Goal: Task Accomplishment & Management: Use online tool/utility

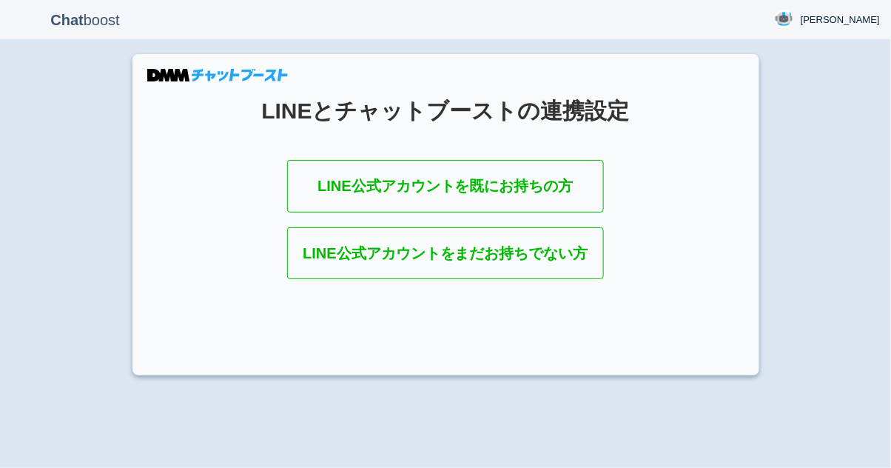
click at [104, 21] on p "Chat boost" at bounding box center [85, 19] width 148 height 37
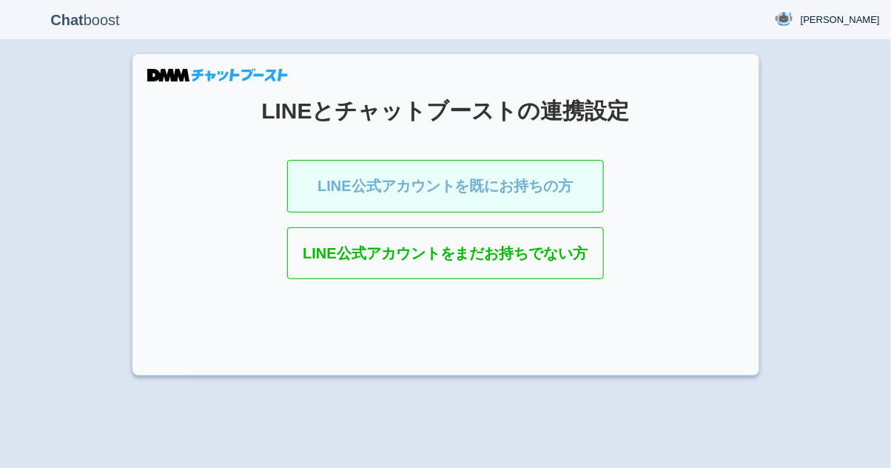
click at [348, 183] on link "LINE公式アカウントを既にお持ちの方" at bounding box center [445, 186] width 317 height 53
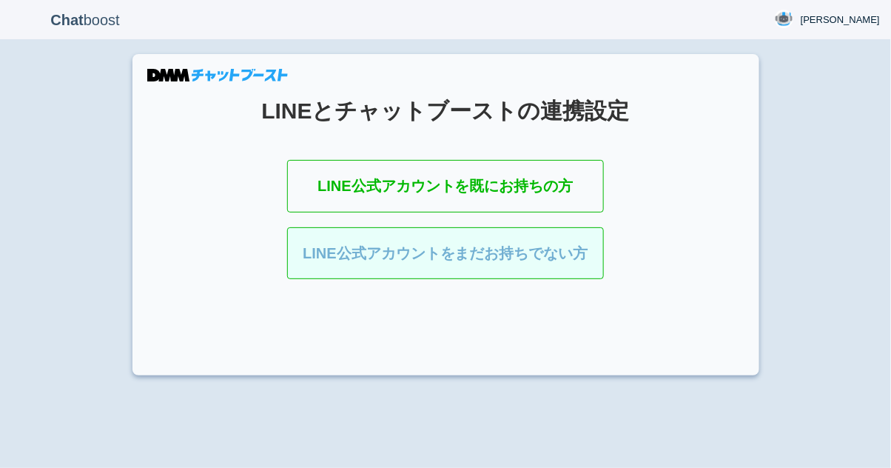
click at [382, 249] on link "LINE公式アカウントをまだお持ちでない方" at bounding box center [445, 253] width 317 height 53
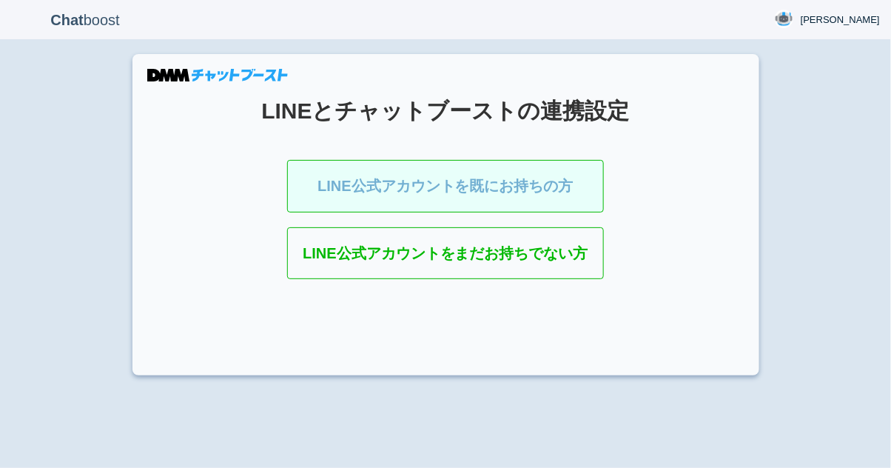
click at [330, 181] on link "LINE公式アカウントを既にお持ちの方" at bounding box center [445, 186] width 317 height 53
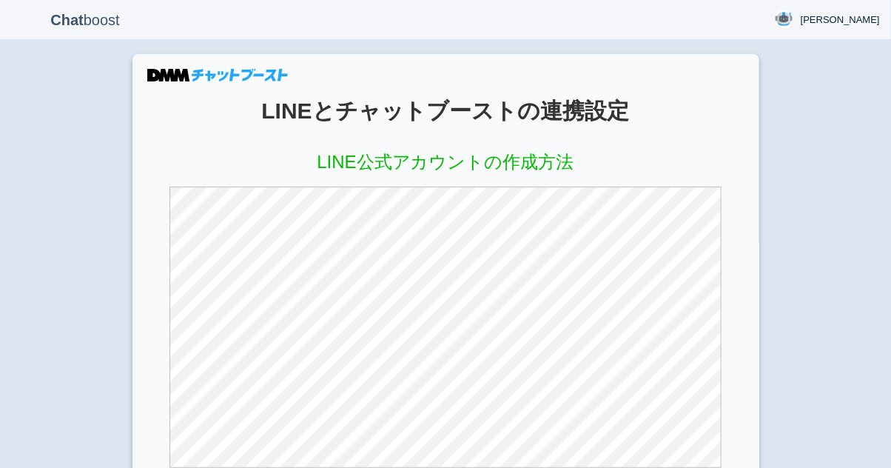
scroll to position [109, 0]
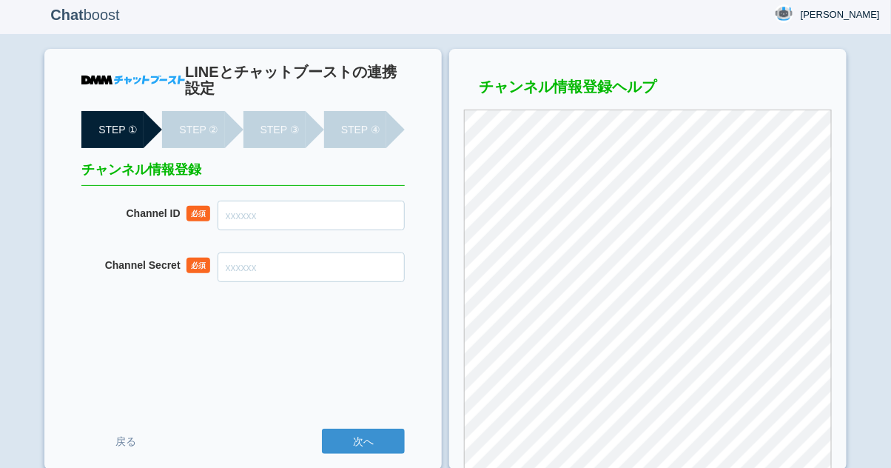
scroll to position [22, 0]
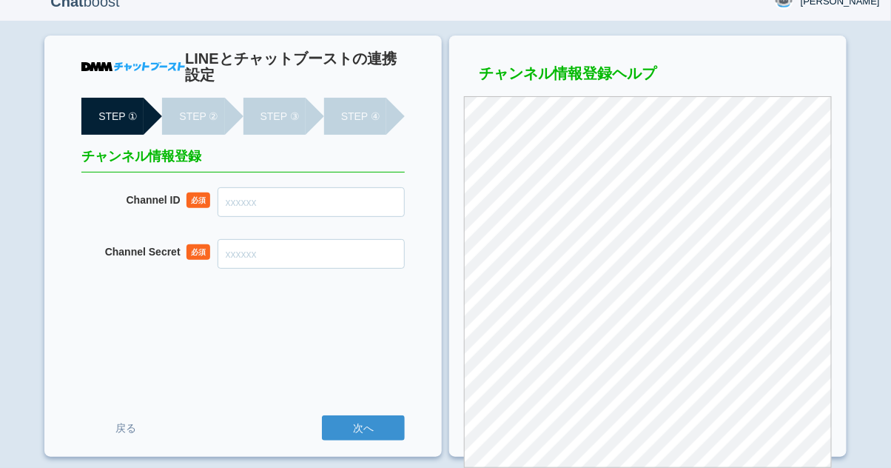
click at [338, 198] on input "Channel ID" at bounding box center [311, 202] width 187 height 30
